Goal: Task Accomplishment & Management: Manage account settings

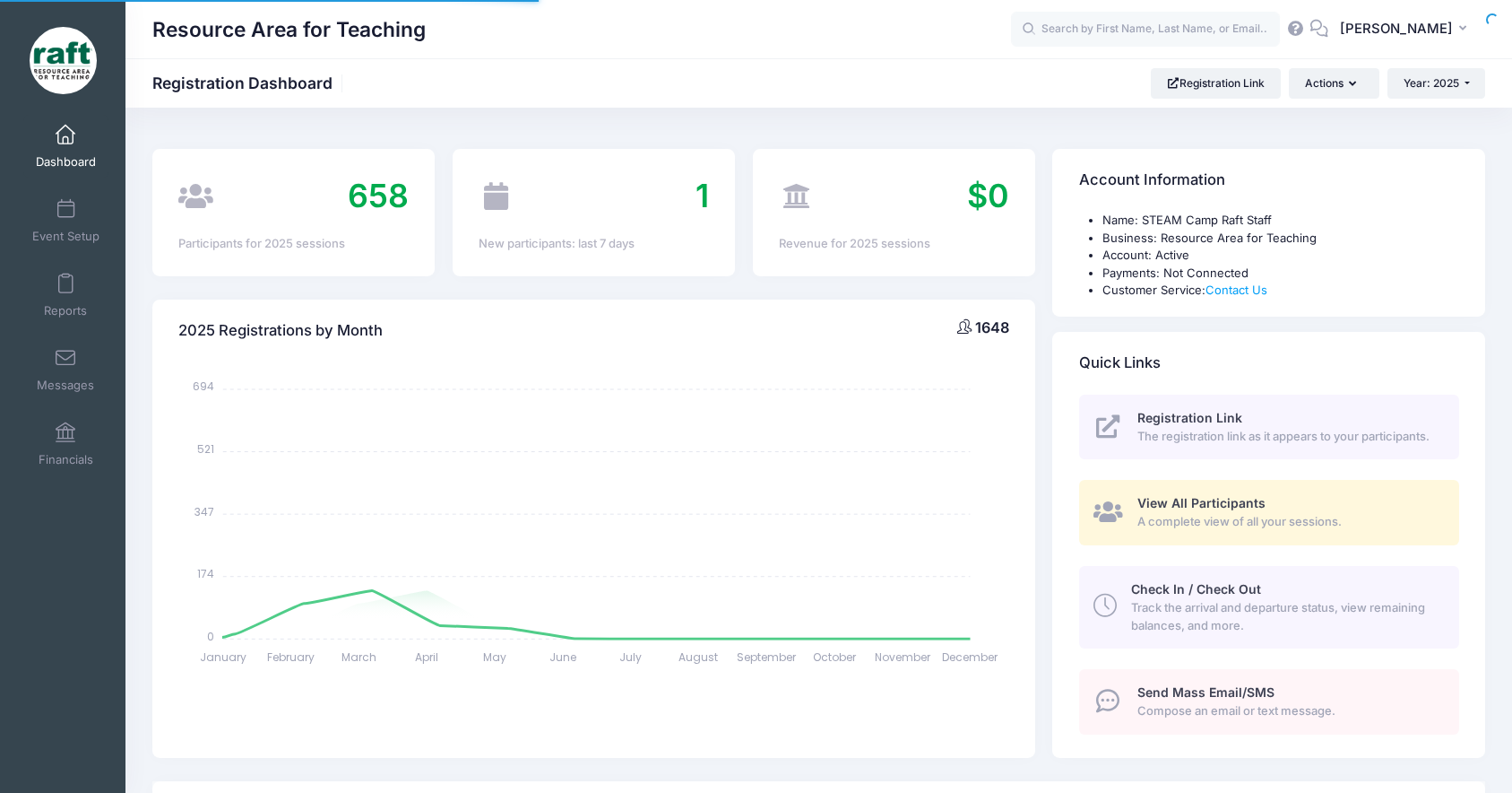
select select
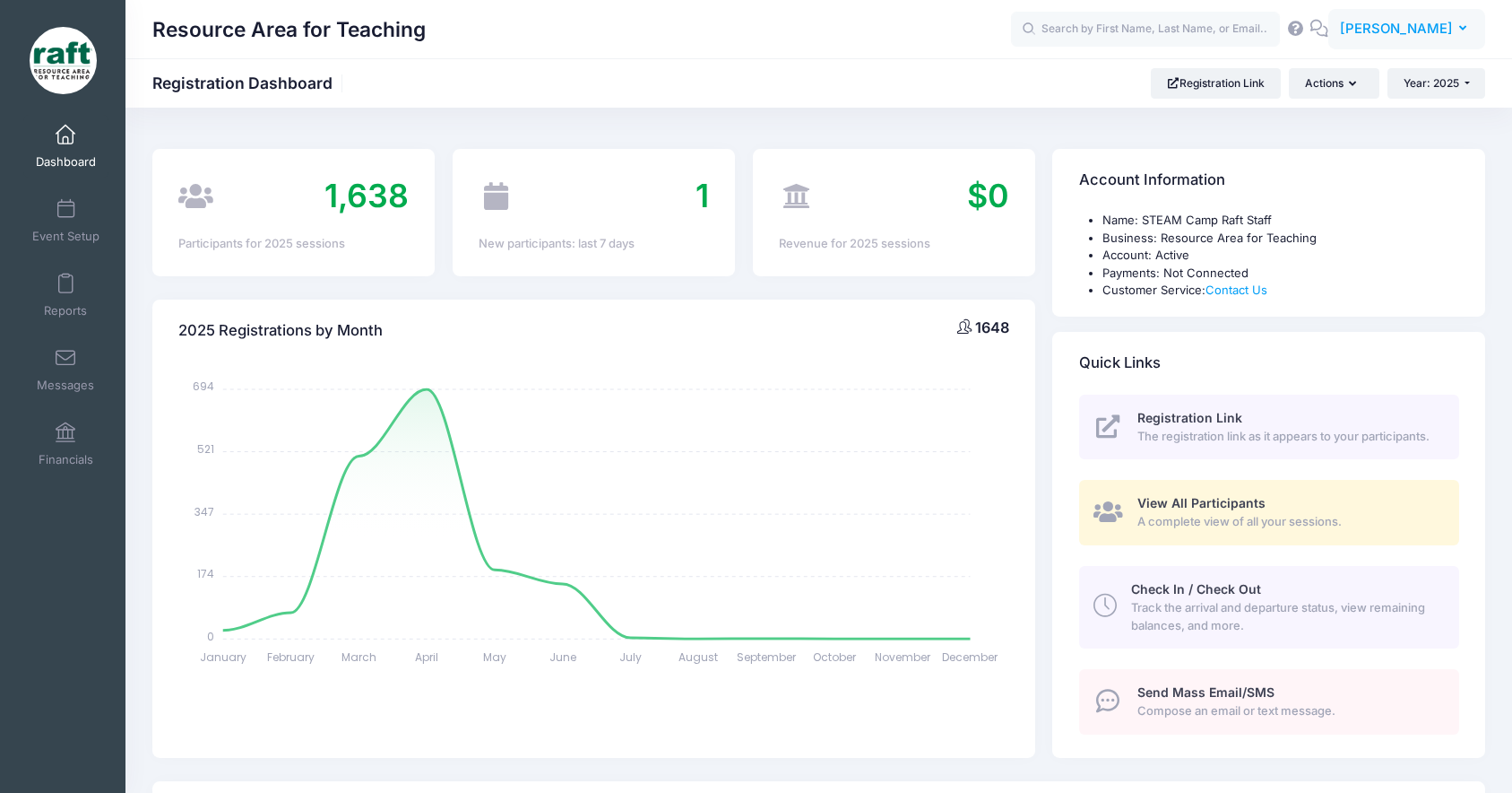
click at [1404, 41] on button "AQ [PERSON_NAME]" at bounding box center [1406, 29] width 157 height 41
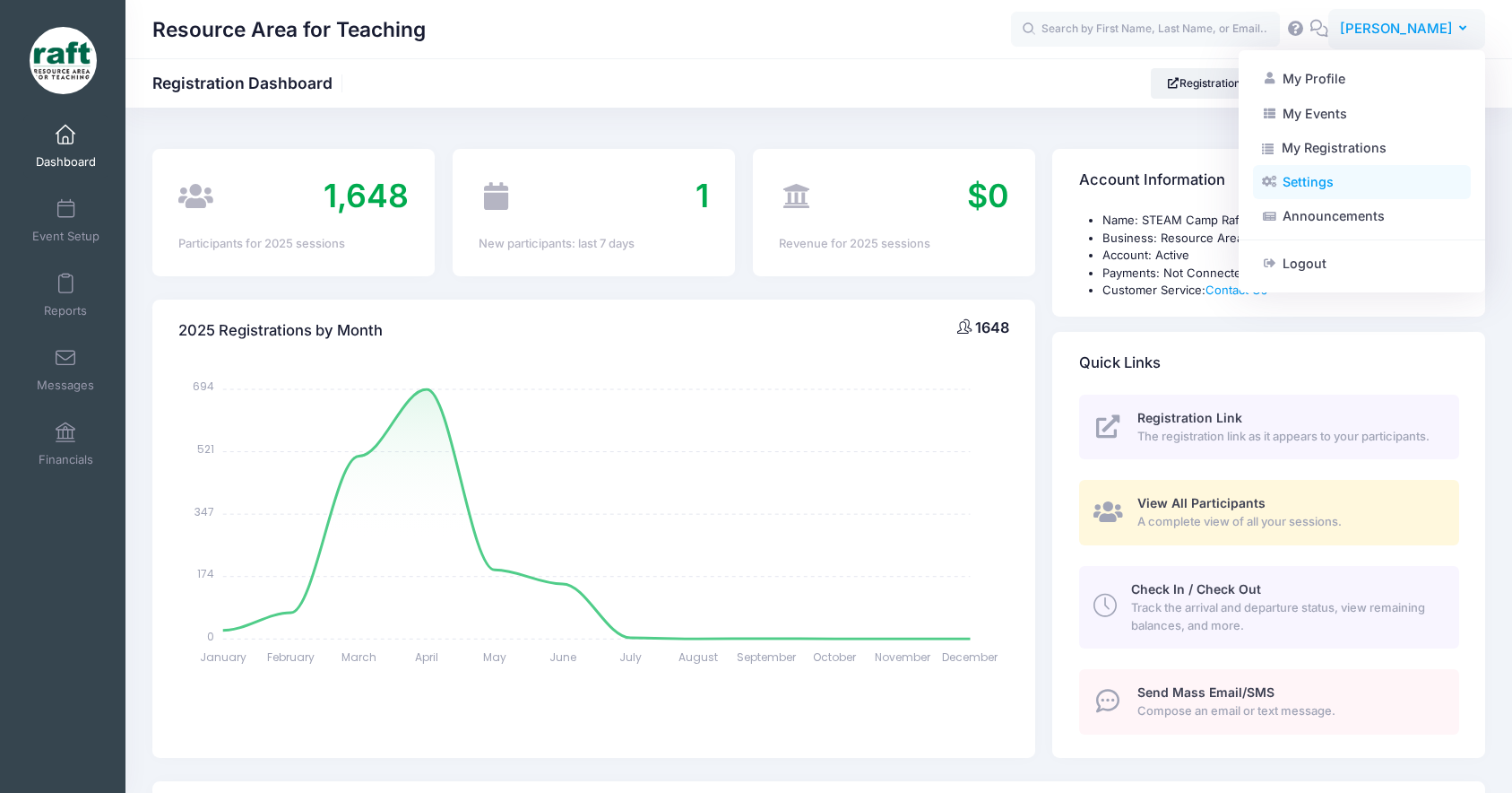
click at [1360, 184] on link "Settings" at bounding box center [1362, 182] width 218 height 34
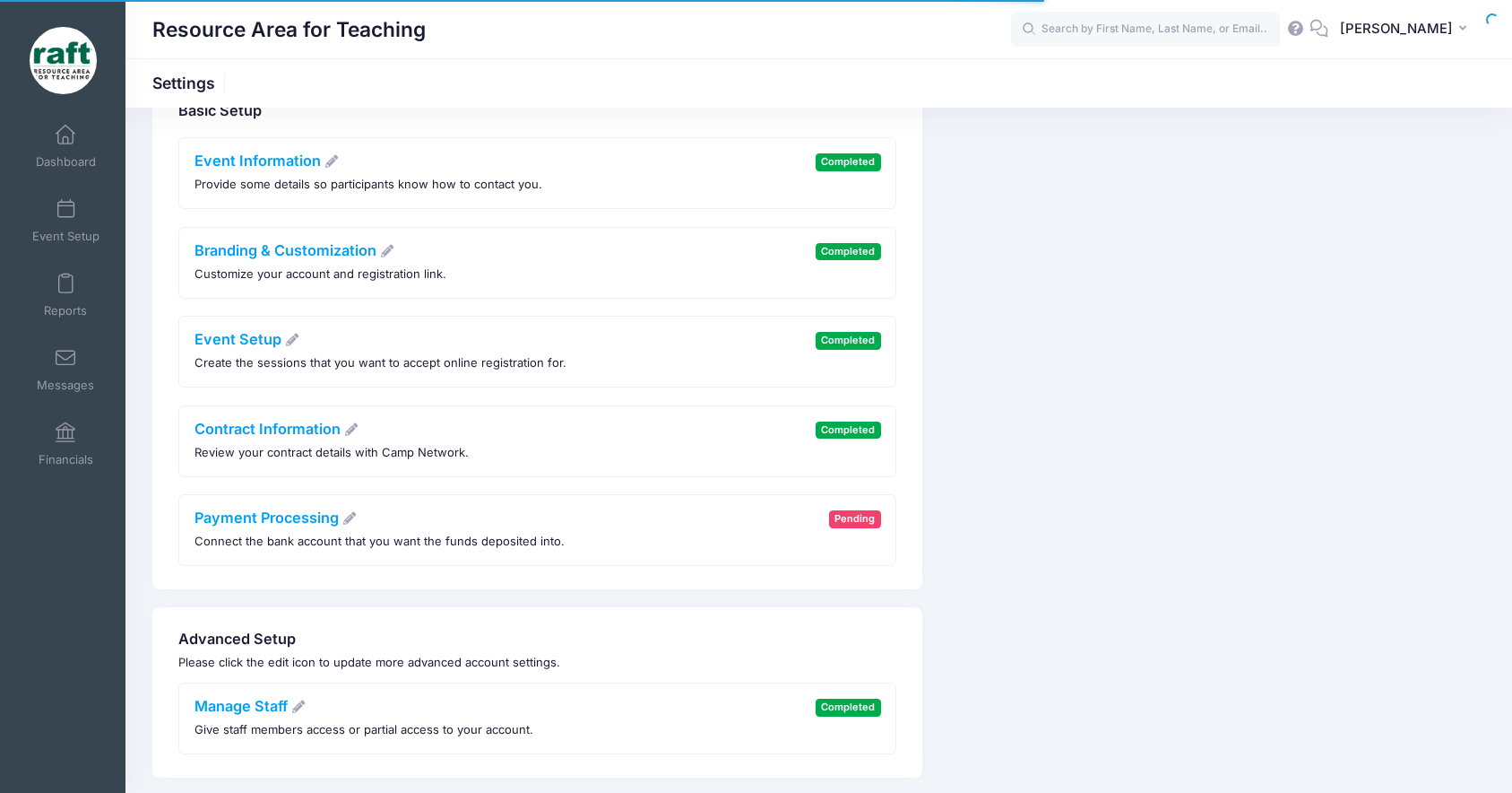
scroll to position [108, 0]
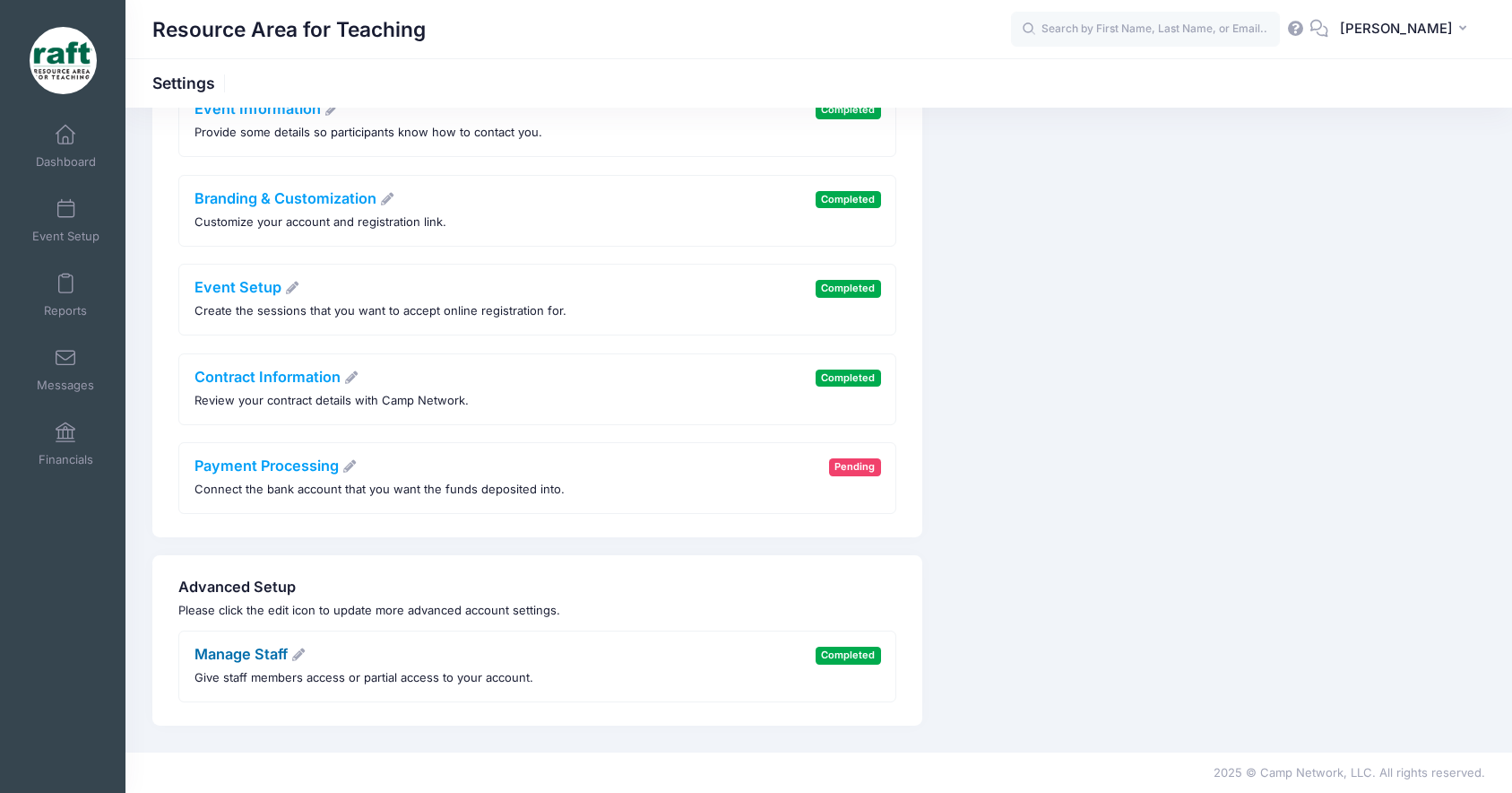
click at [262, 645] on link "Manage Staff" at bounding box center [250, 653] width 112 height 18
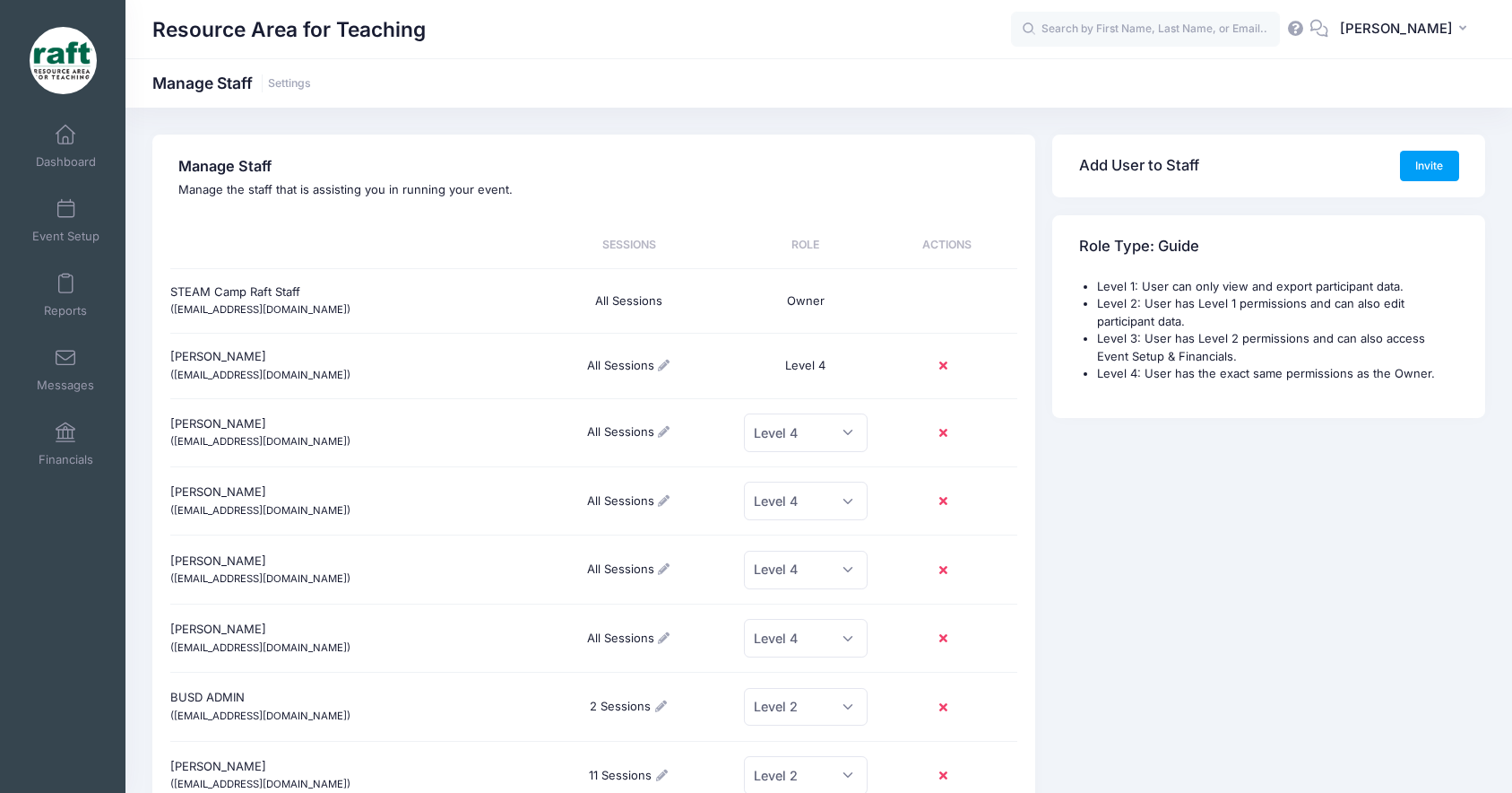
click at [293, 315] on div "STEAM Camp Raft Staff ([EMAIL_ADDRESS][DOMAIN_NAME])" at bounding box center [346, 302] width 353 height 65
click at [1435, 41] on button "AQ [PERSON_NAME]" at bounding box center [1406, 29] width 157 height 41
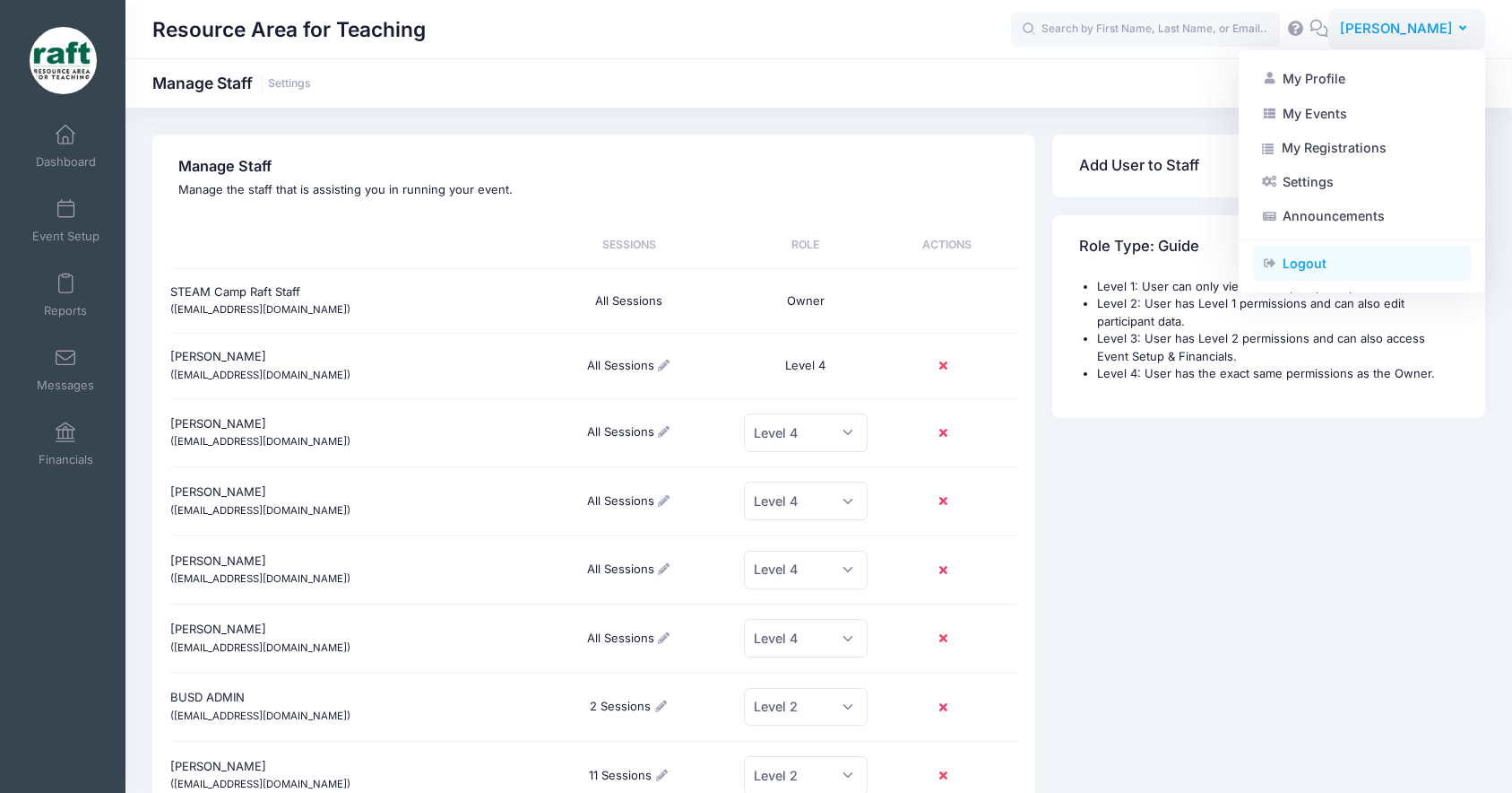
click at [1375, 258] on link "Logout" at bounding box center [1362, 264] width 218 height 34
